Goal: Task Accomplishment & Management: Complete application form

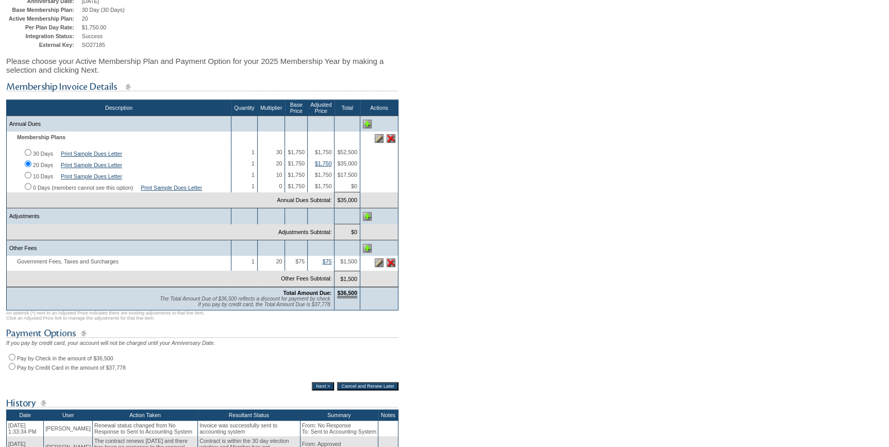
scroll to position [234, 0]
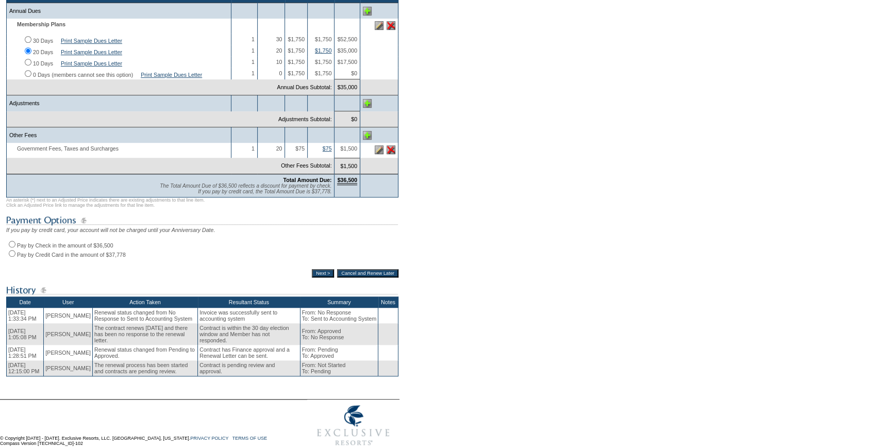
click at [11, 247] on input "Pay by Check in the amount of $36,500" at bounding box center [12, 244] width 7 height 7
radio input "true"
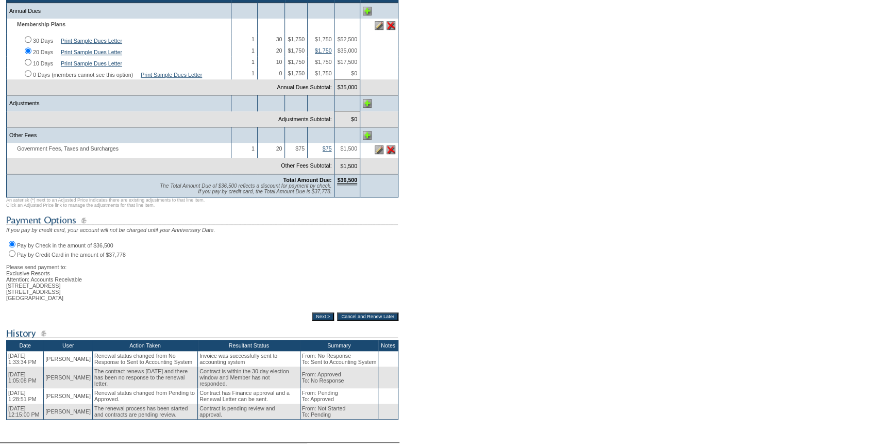
click at [12, 257] on input "Pay by Credit Card in the amount of $37,778" at bounding box center [12, 253] width 7 height 7
radio input "true"
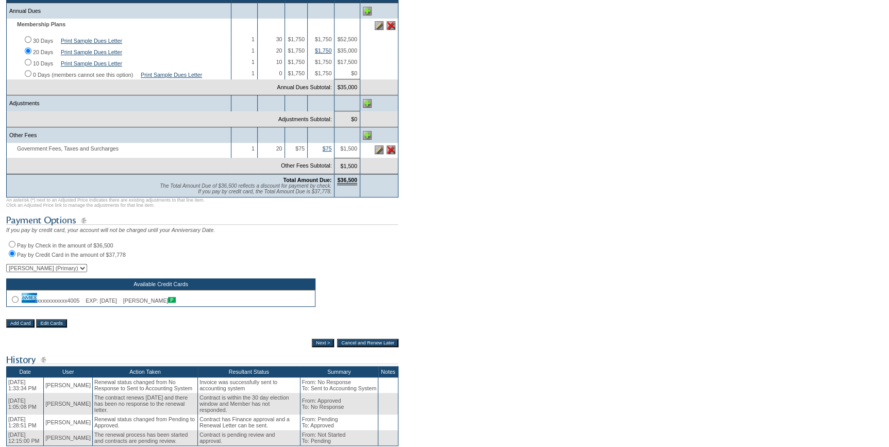
click at [14, 302] on input "radio" at bounding box center [15, 299] width 7 height 7
radio input "true"
click at [319, 347] on input "Next >" at bounding box center [323, 343] width 22 height 8
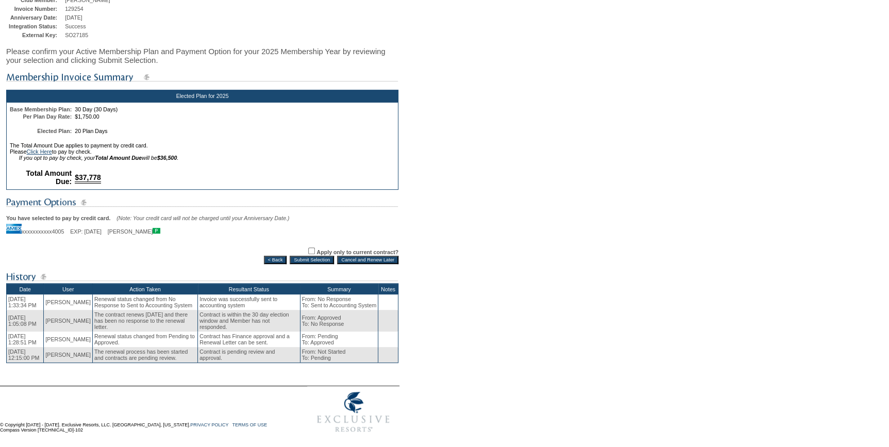
scroll to position [134, 0]
click at [298, 256] on input "Submit Selection" at bounding box center [312, 260] width 44 height 8
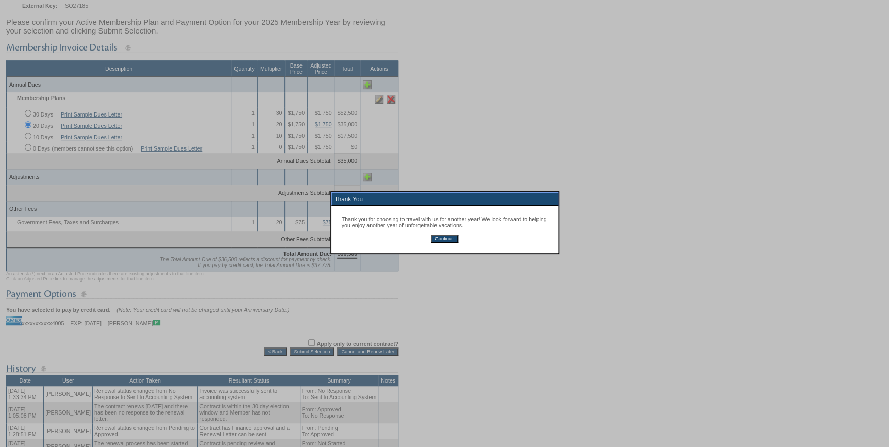
click at [450, 239] on input "Continue" at bounding box center [444, 238] width 27 height 8
